Goal: Transaction & Acquisition: Purchase product/service

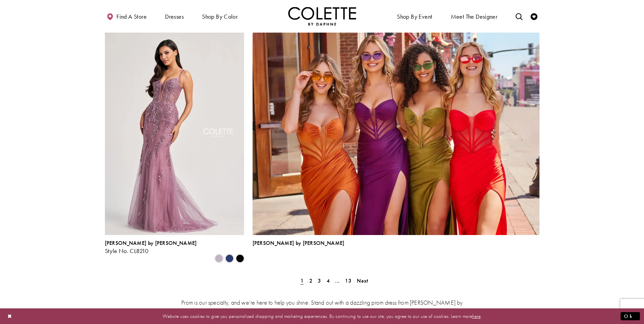
scroll to position [1426, 0]
click at [310, 283] on div "Prom is our specialty, and we’re here to help you shine. Stand out with a dazzl…" at bounding box center [322, 322] width 435 height 79
click at [310, 277] on span "2" at bounding box center [310, 280] width 3 height 7
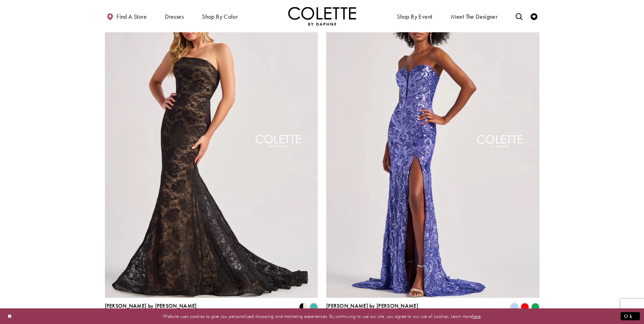
scroll to position [1227, 0]
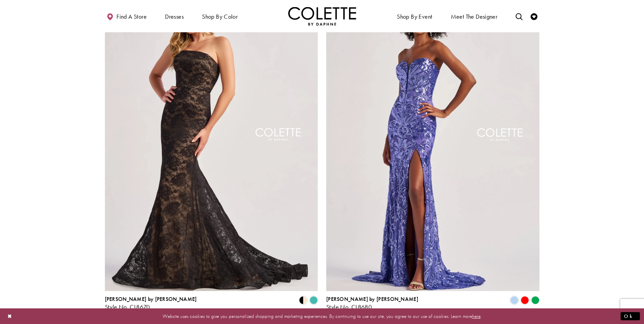
click at [321, 324] on link "3" at bounding box center [319, 329] width 7 height 10
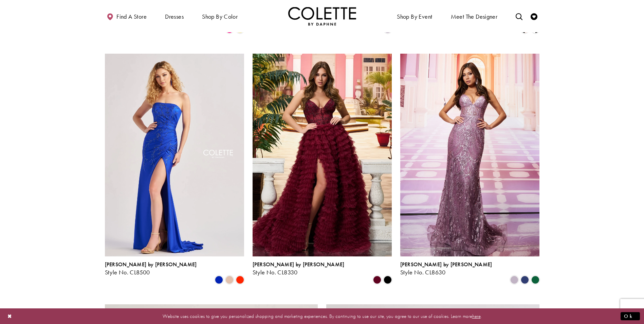
scroll to position [887, 0]
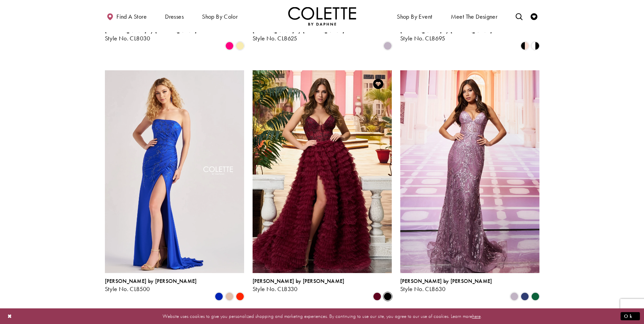
click at [384, 292] on span "Product List" at bounding box center [388, 296] width 8 height 8
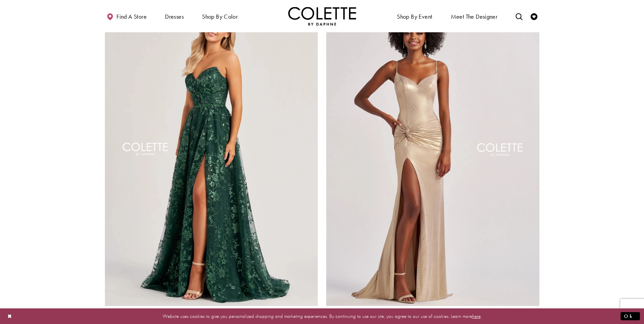
scroll to position [1227, 0]
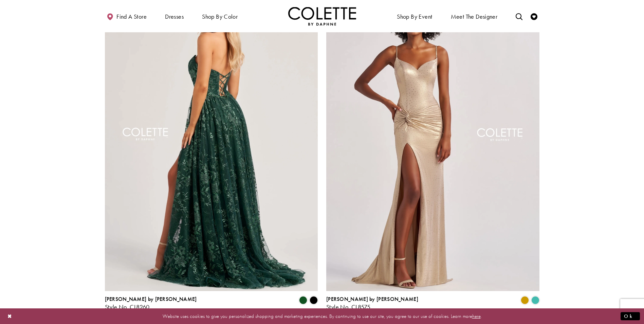
click at [221, 143] on img "Visit Colette by Daphne Style No. CL8260 Page" at bounding box center [211, 136] width 213 height 310
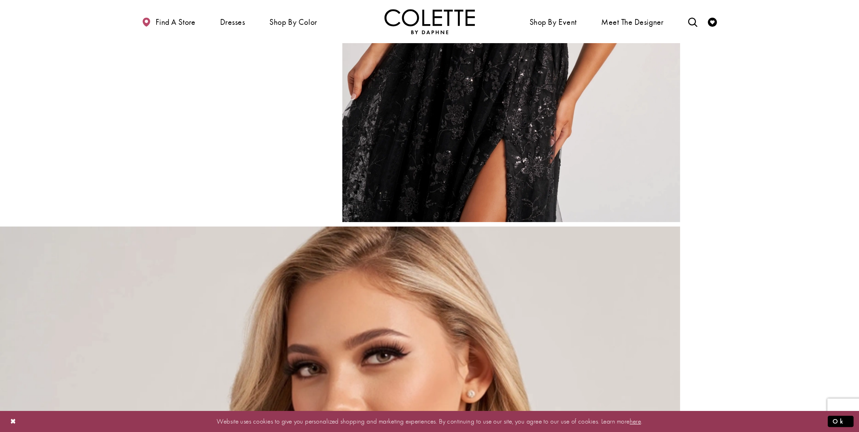
scroll to position [1018, 0]
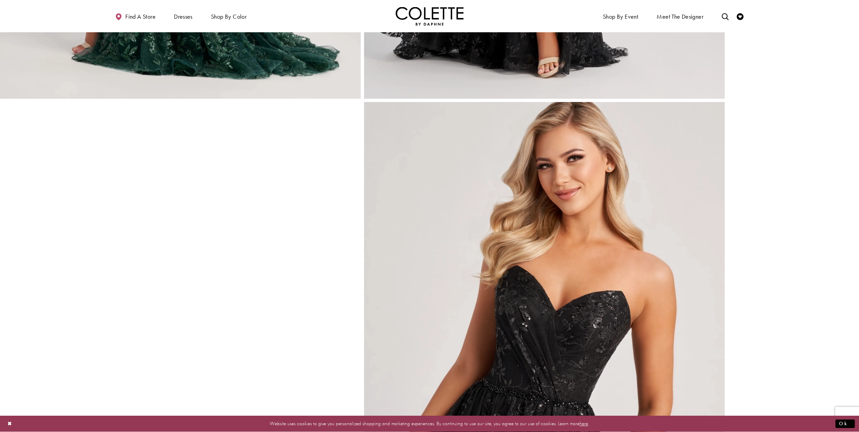
drag, startPoint x: 628, startPoint y: 0, endPoint x: 778, endPoint y: 337, distance: 369.4
click at [644, 324] on div "Style CL8260 Colette by Daphne Out of Stock Out of Stock Evergreen Size:" at bounding box center [791, 373] width 134 height 2719
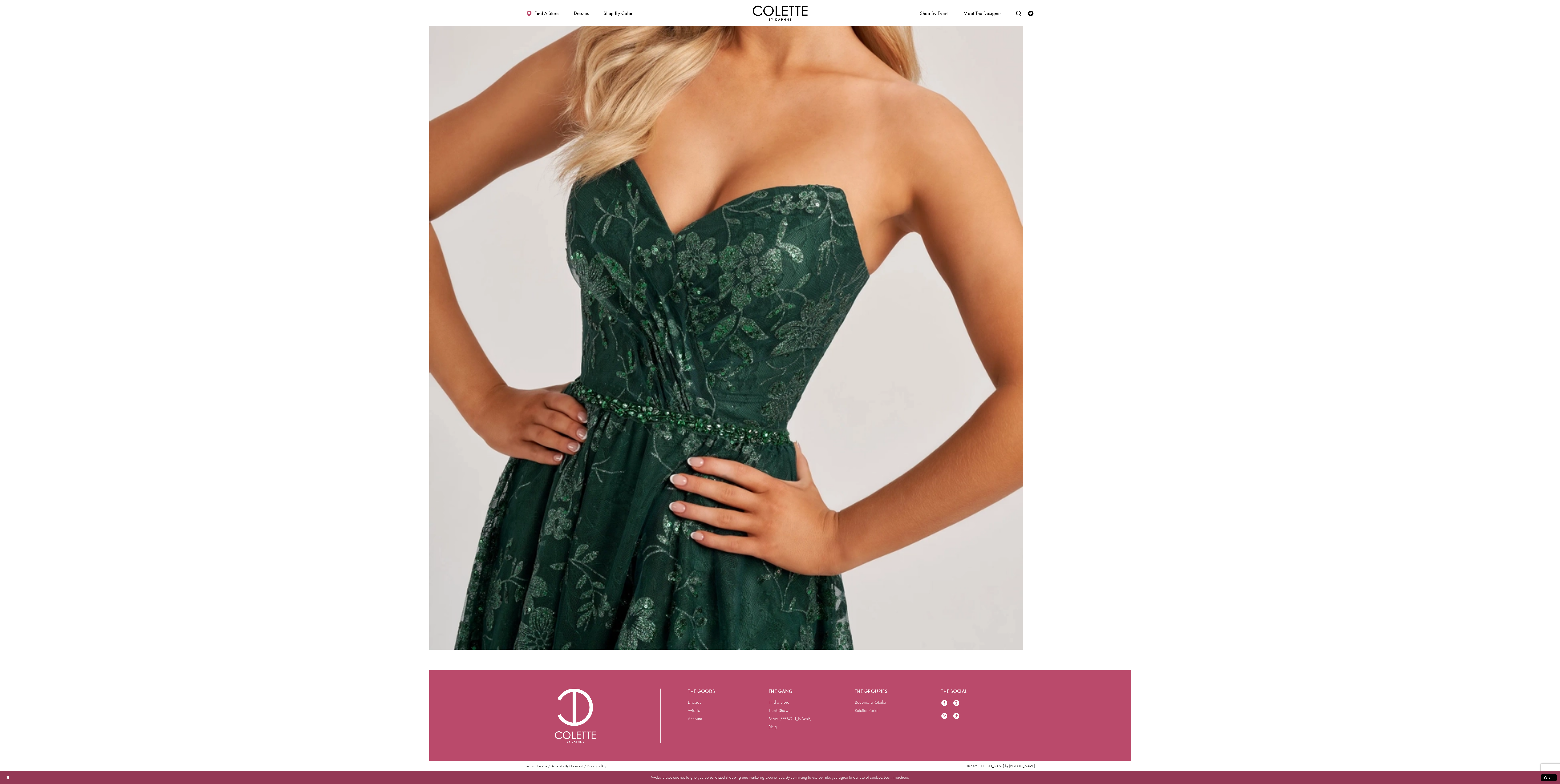
scroll to position [1128, 0]
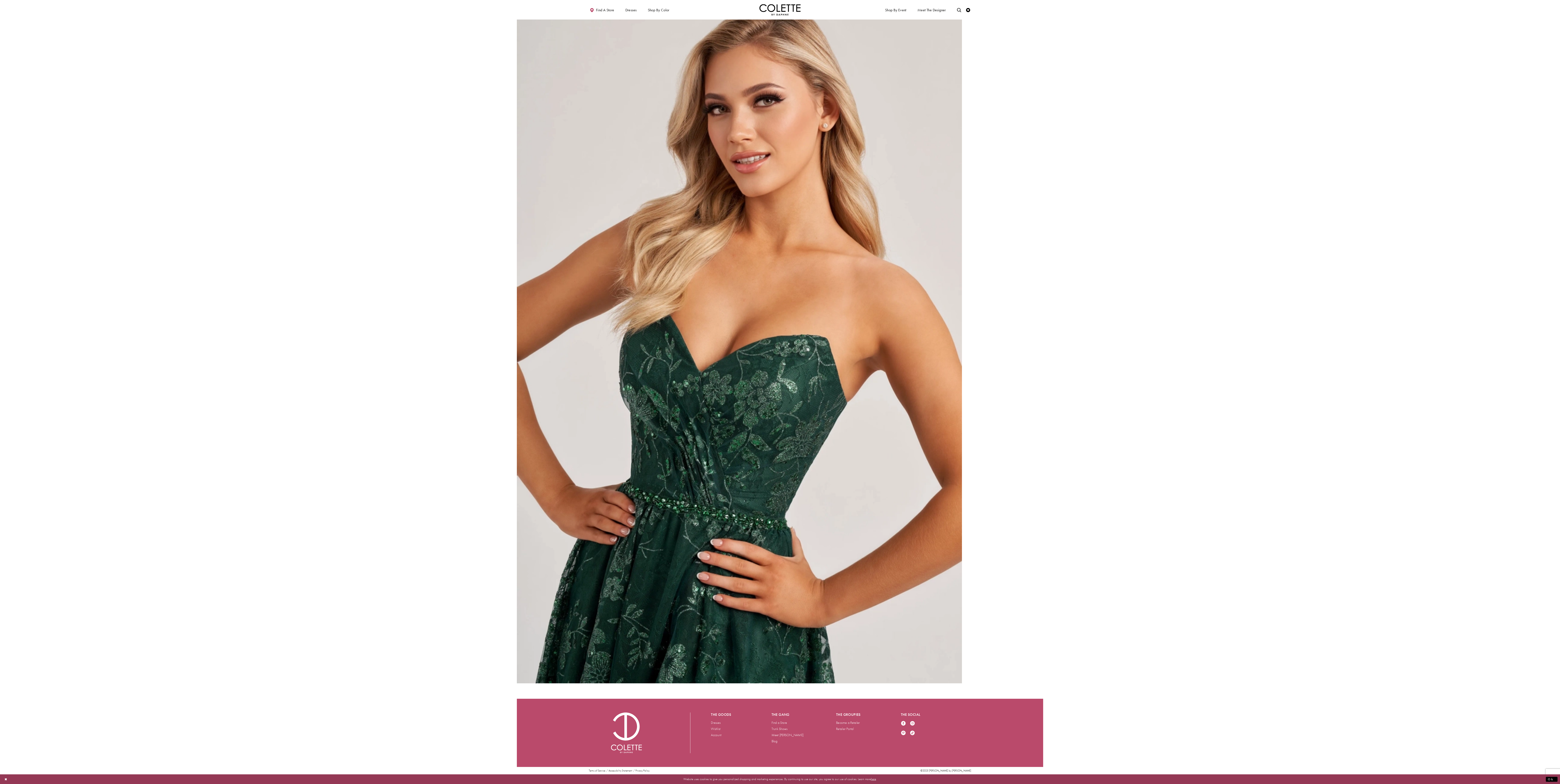
drag, startPoint x: 515, startPoint y: 0, endPoint x: 1093, endPoint y: 517, distance: 775.5
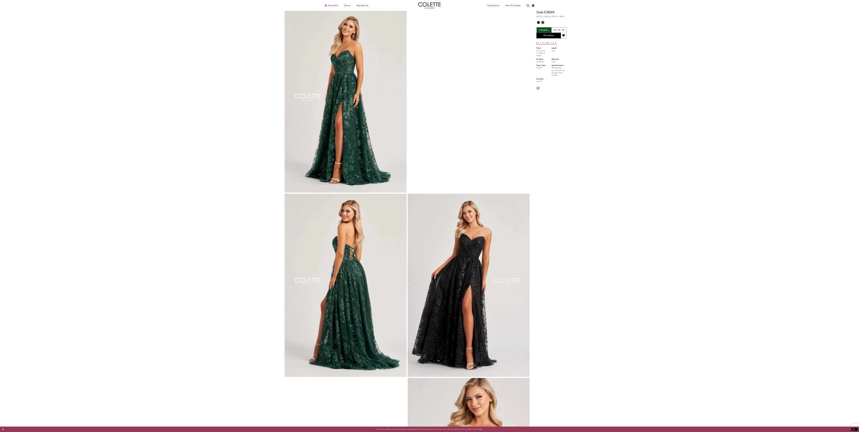
scroll to position [0, 0]
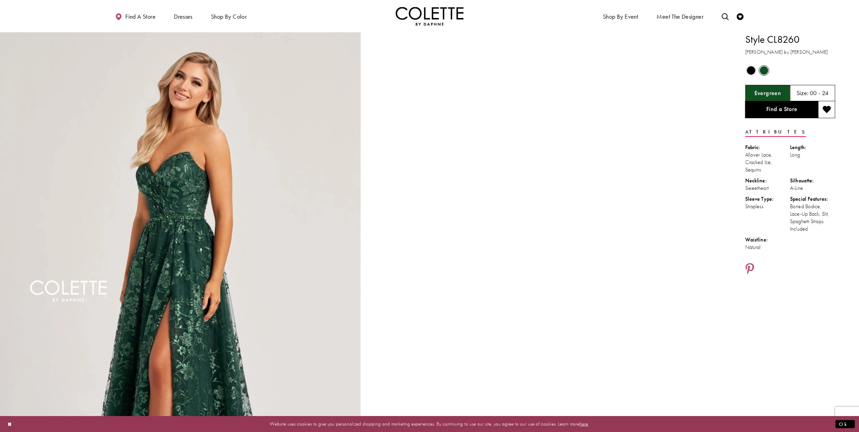
drag, startPoint x: 2492, startPoint y: 0, endPoint x: 793, endPoint y: 363, distance: 1737.2
